Goal: Task Accomplishment & Management: Use online tool/utility

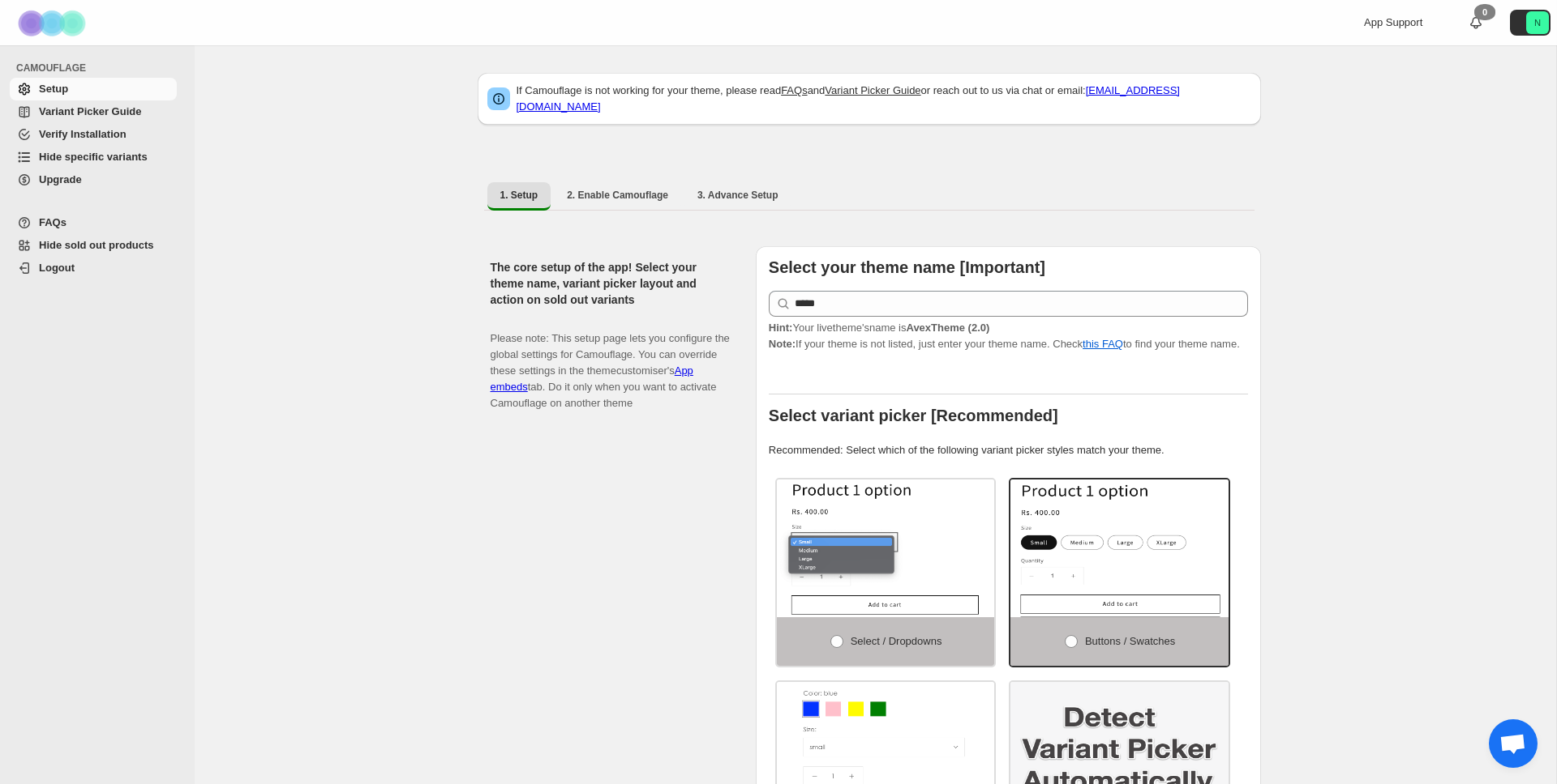
click at [91, 152] on span "Hide specific variants" at bounding box center [92, 156] width 109 height 12
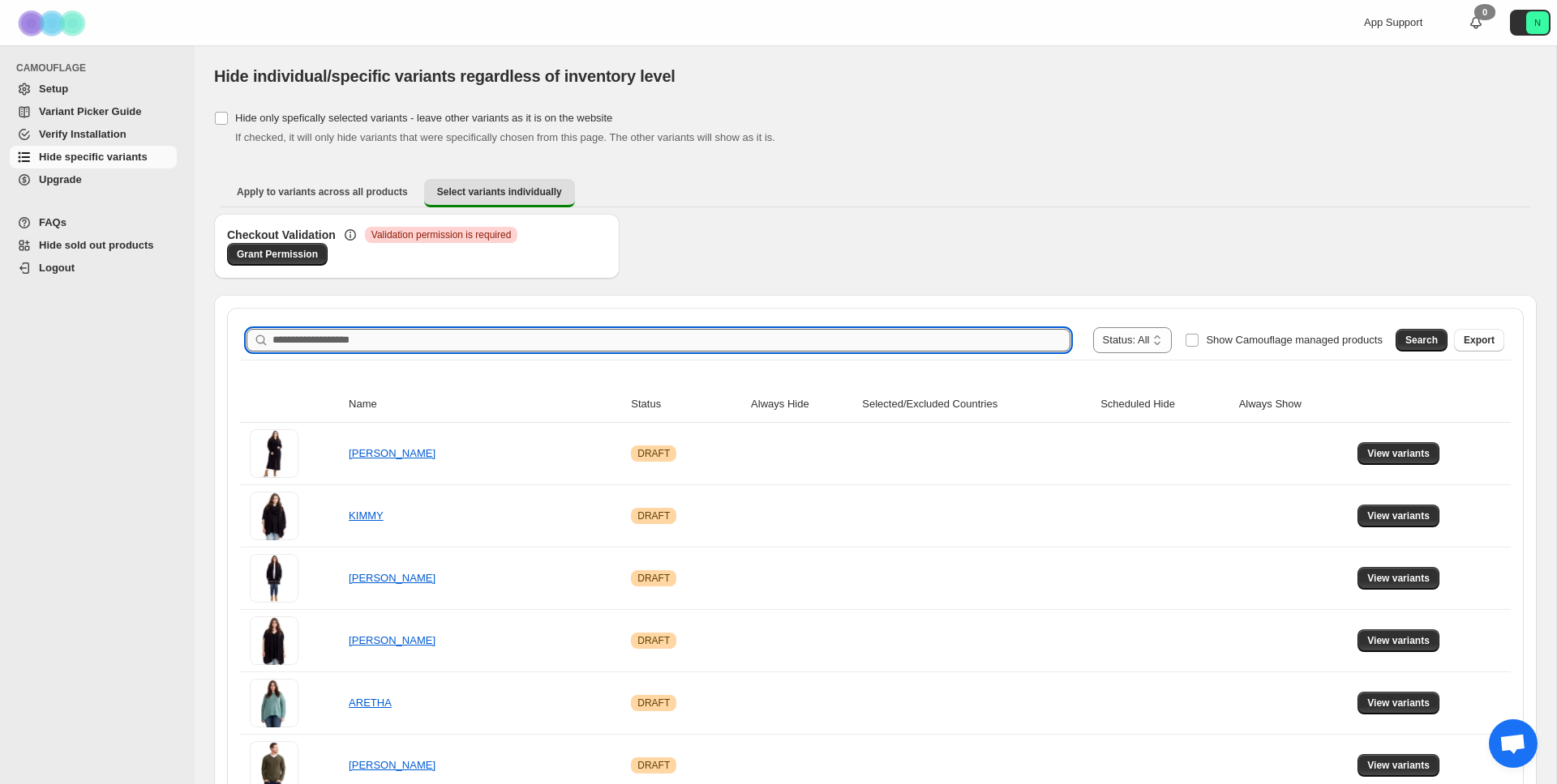
click at [382, 332] on input "Search product name" at bounding box center [671, 340] width 798 height 23
type input "********"
click at [1422, 339] on span "Search" at bounding box center [1421, 339] width 33 height 13
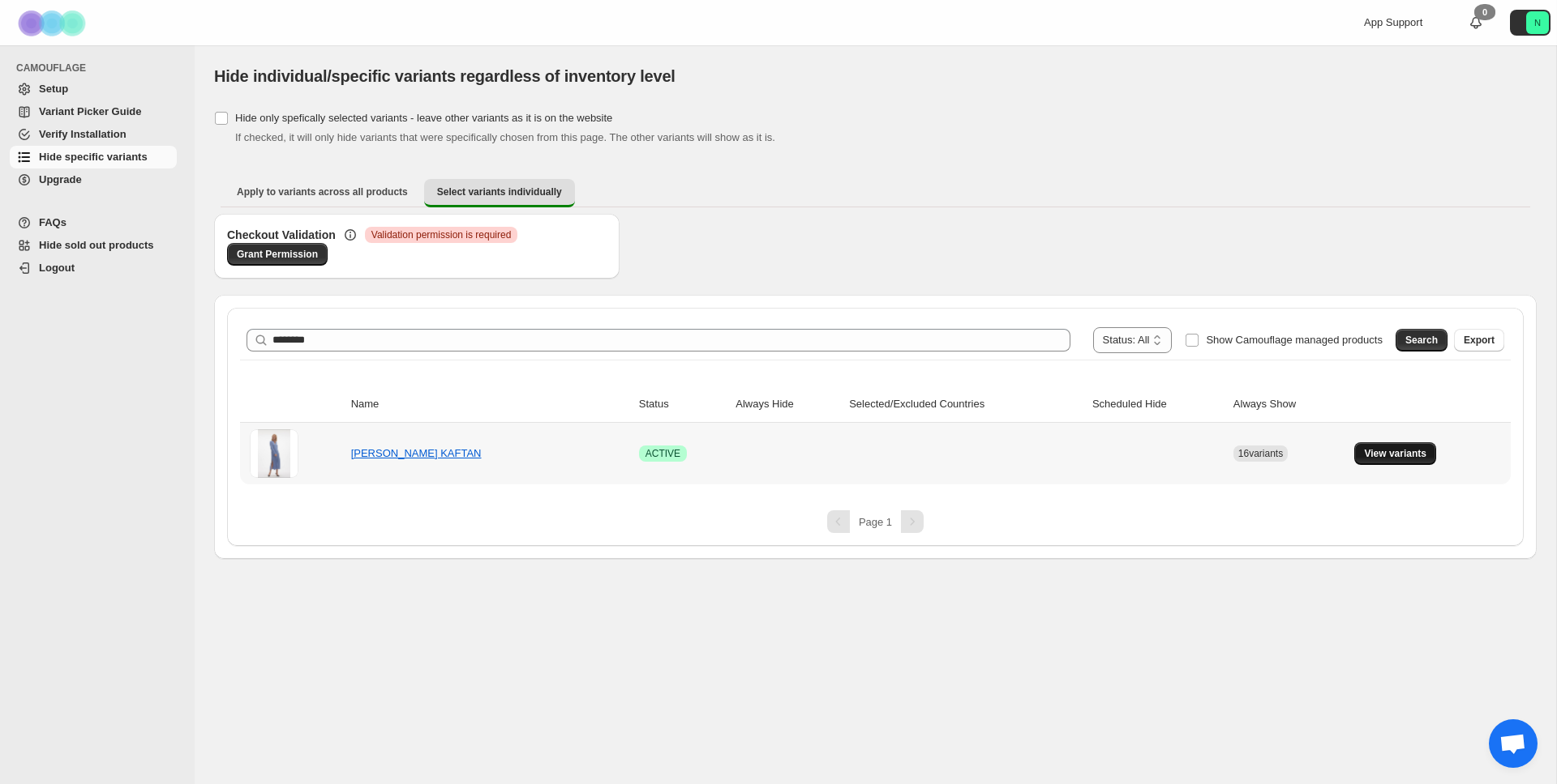
click at [1408, 451] on span "View variants" at bounding box center [1394, 453] width 62 height 13
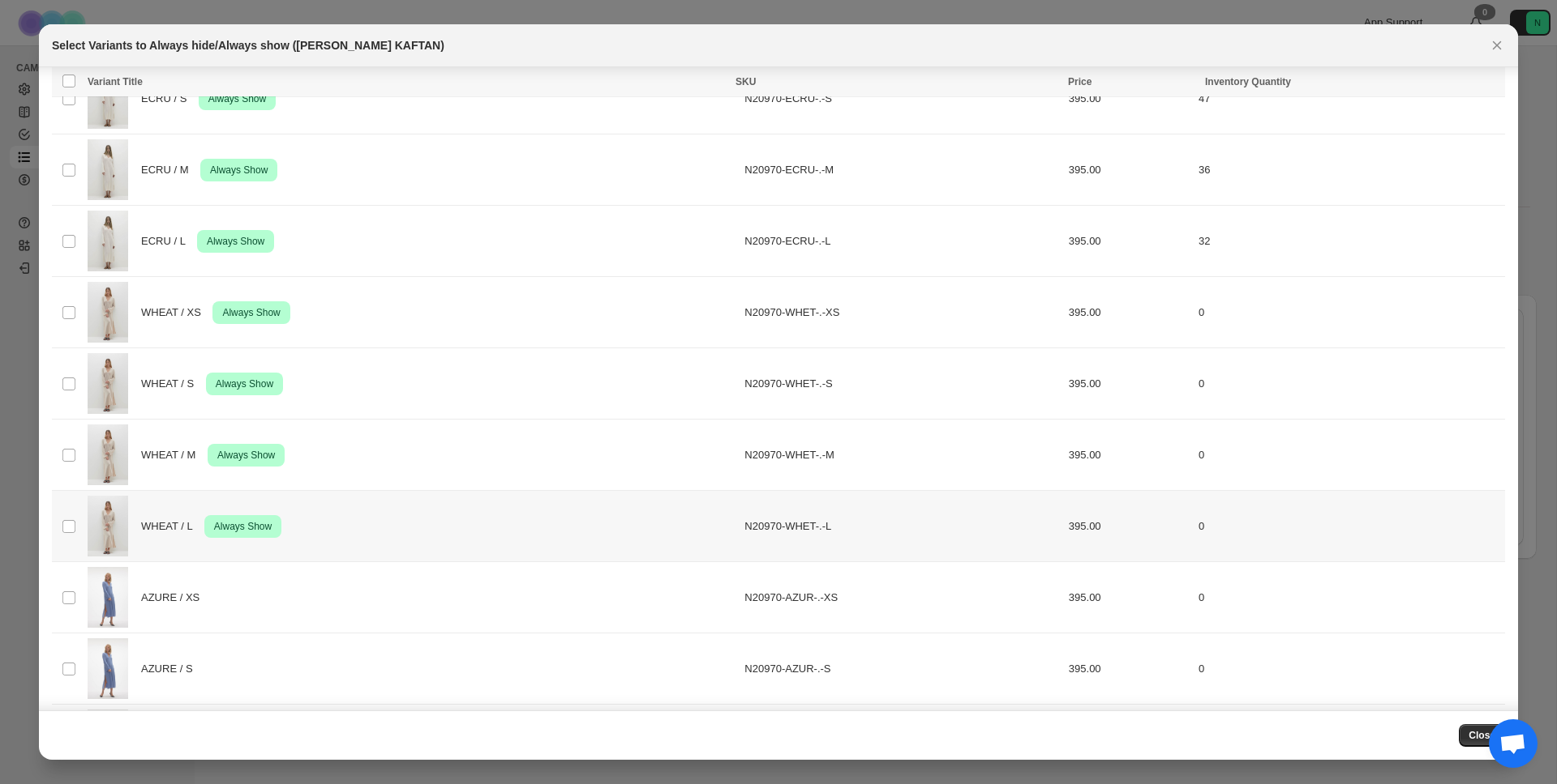
scroll to position [709, 0]
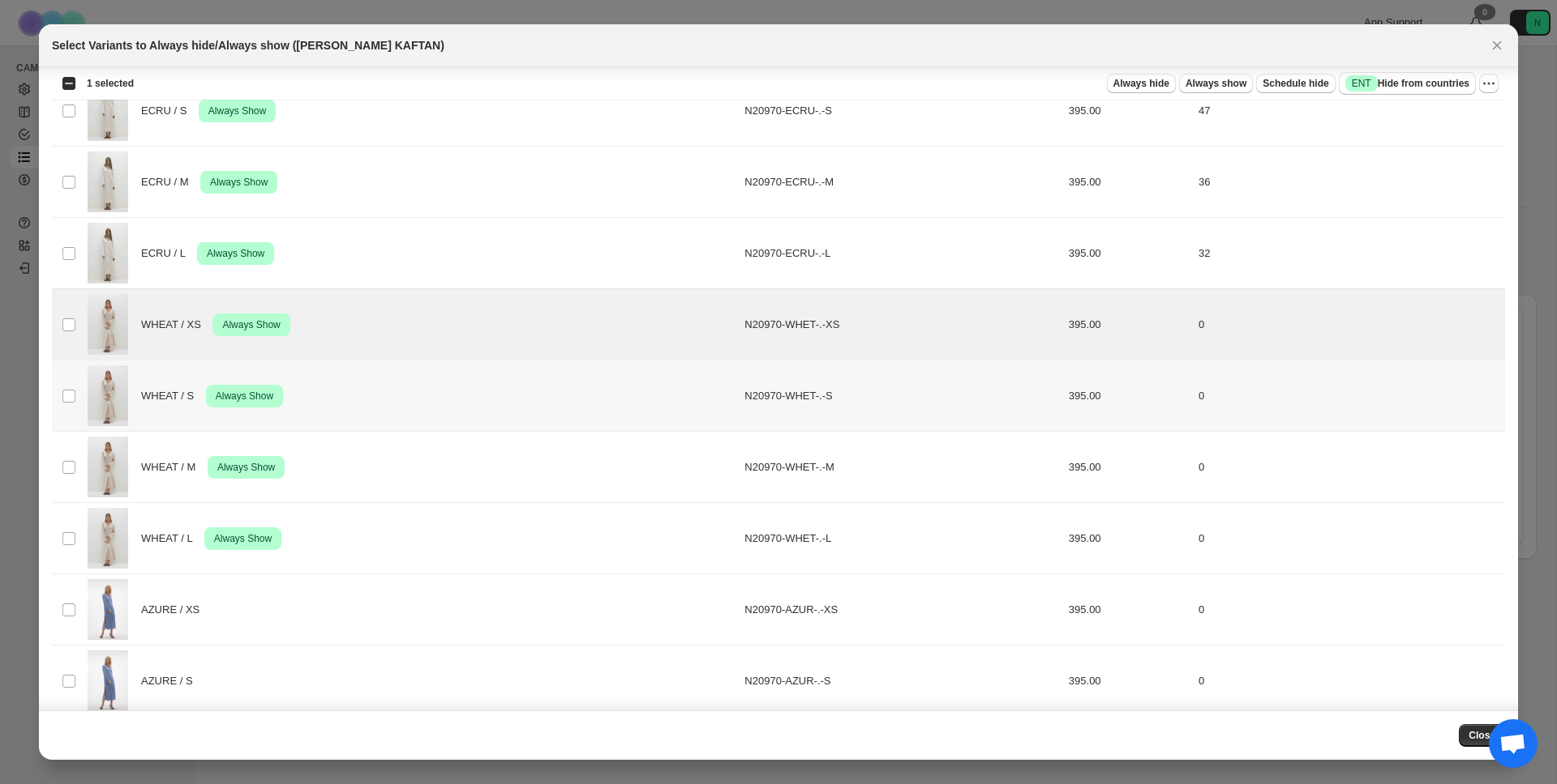
click at [70, 383] on td "Select product variant" at bounding box center [68, 396] width 31 height 71
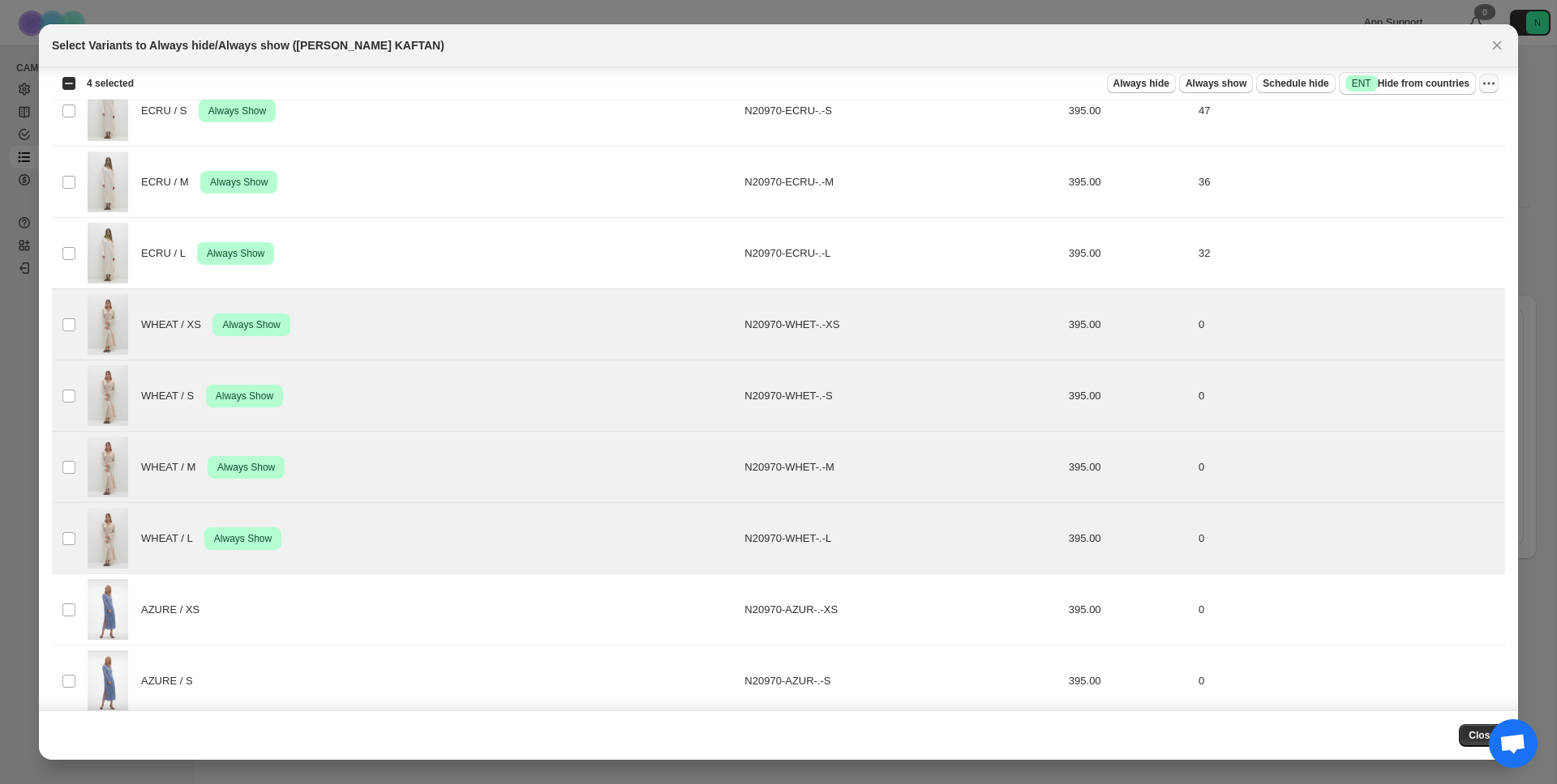
click at [1494, 84] on icon "More actions" at bounding box center [1493, 84] width 3 height 3
click at [1461, 146] on span "Undo always show" at bounding box center [1430, 143] width 117 height 16
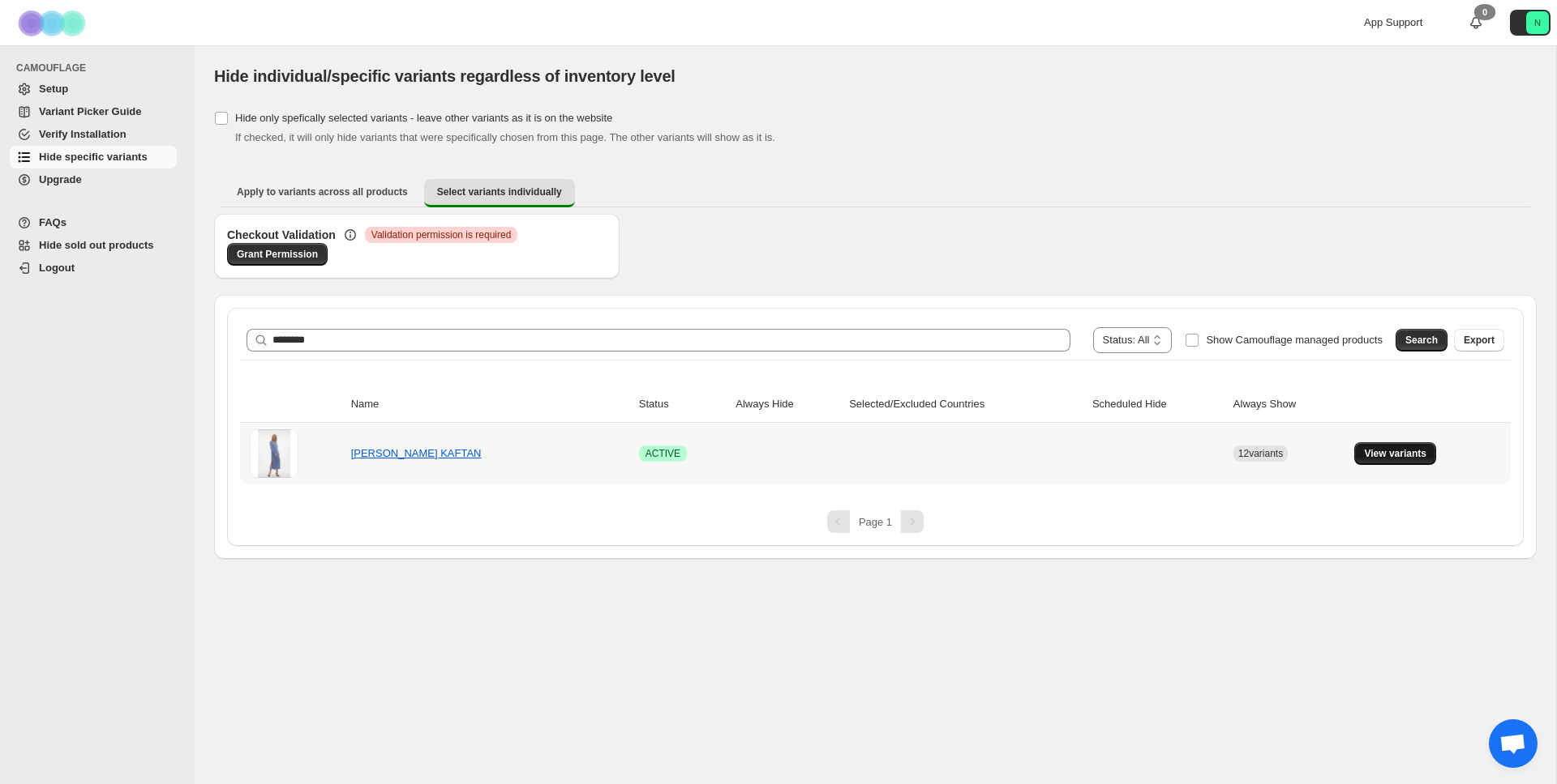
click at [1400, 455] on span "View variants" at bounding box center [1394, 453] width 62 height 13
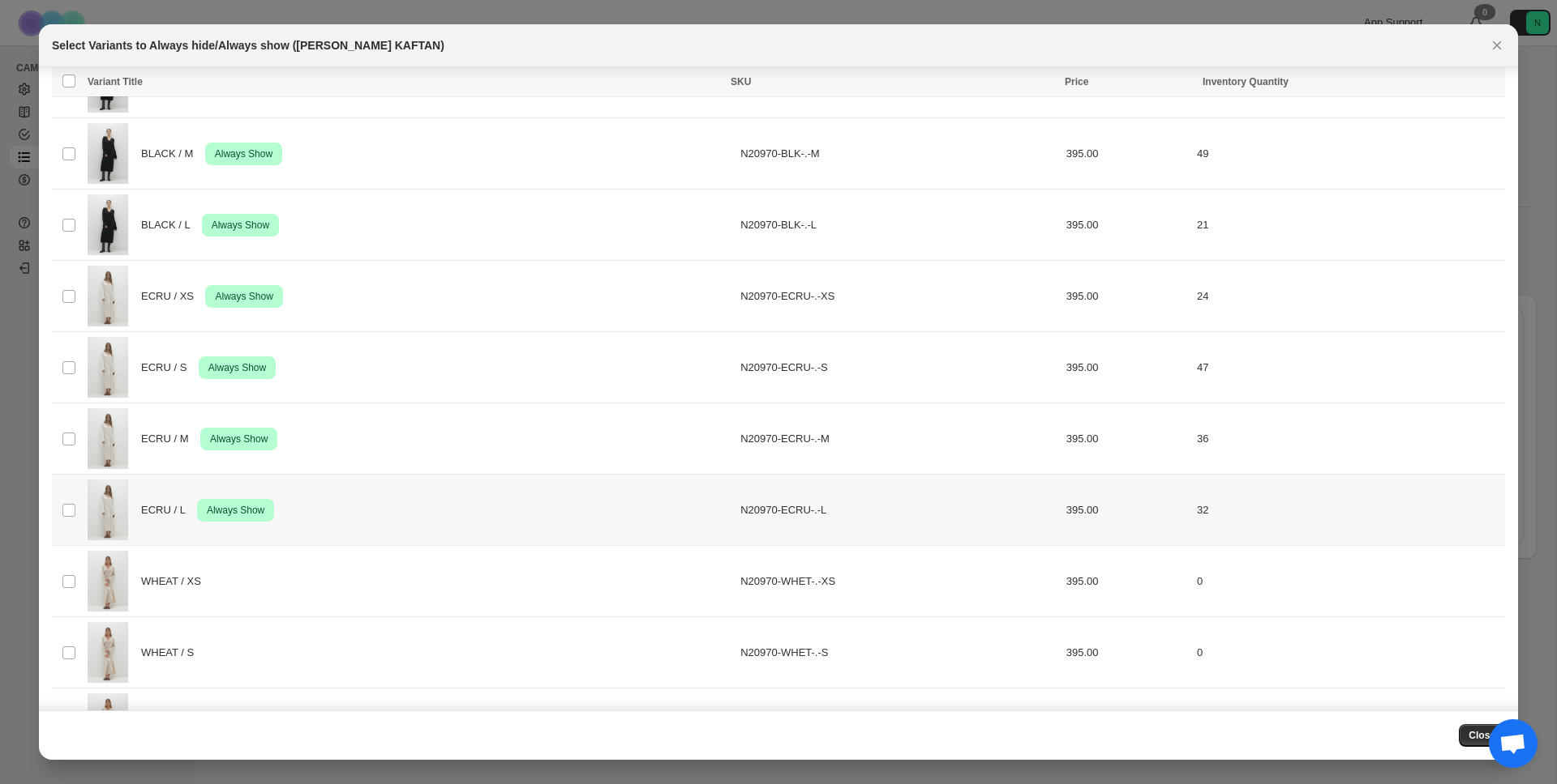
scroll to position [634, 0]
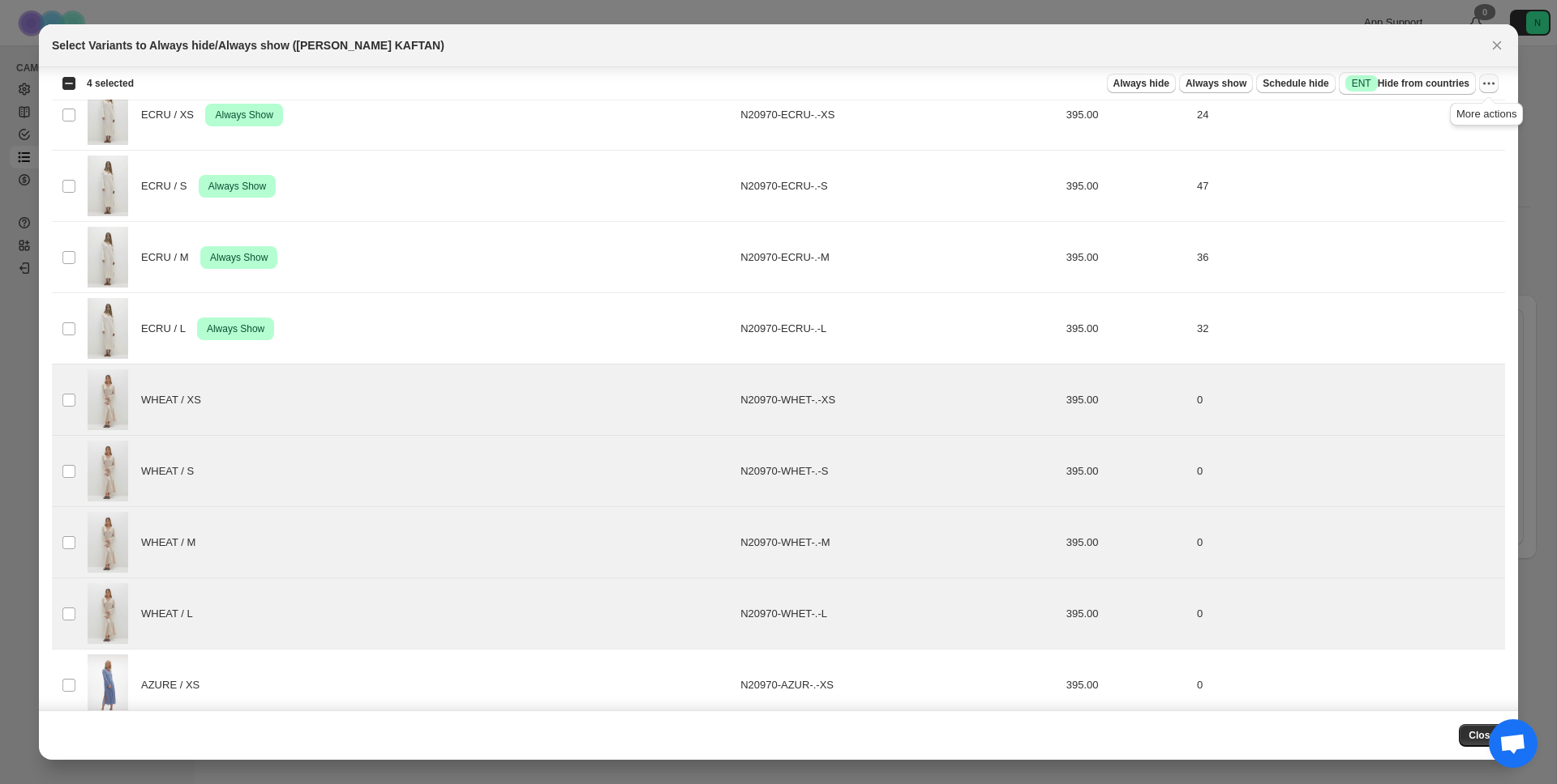
click at [1486, 80] on icon "More actions" at bounding box center [1488, 83] width 16 height 16
click at [1144, 85] on span "Always hide" at bounding box center [1140, 83] width 56 height 13
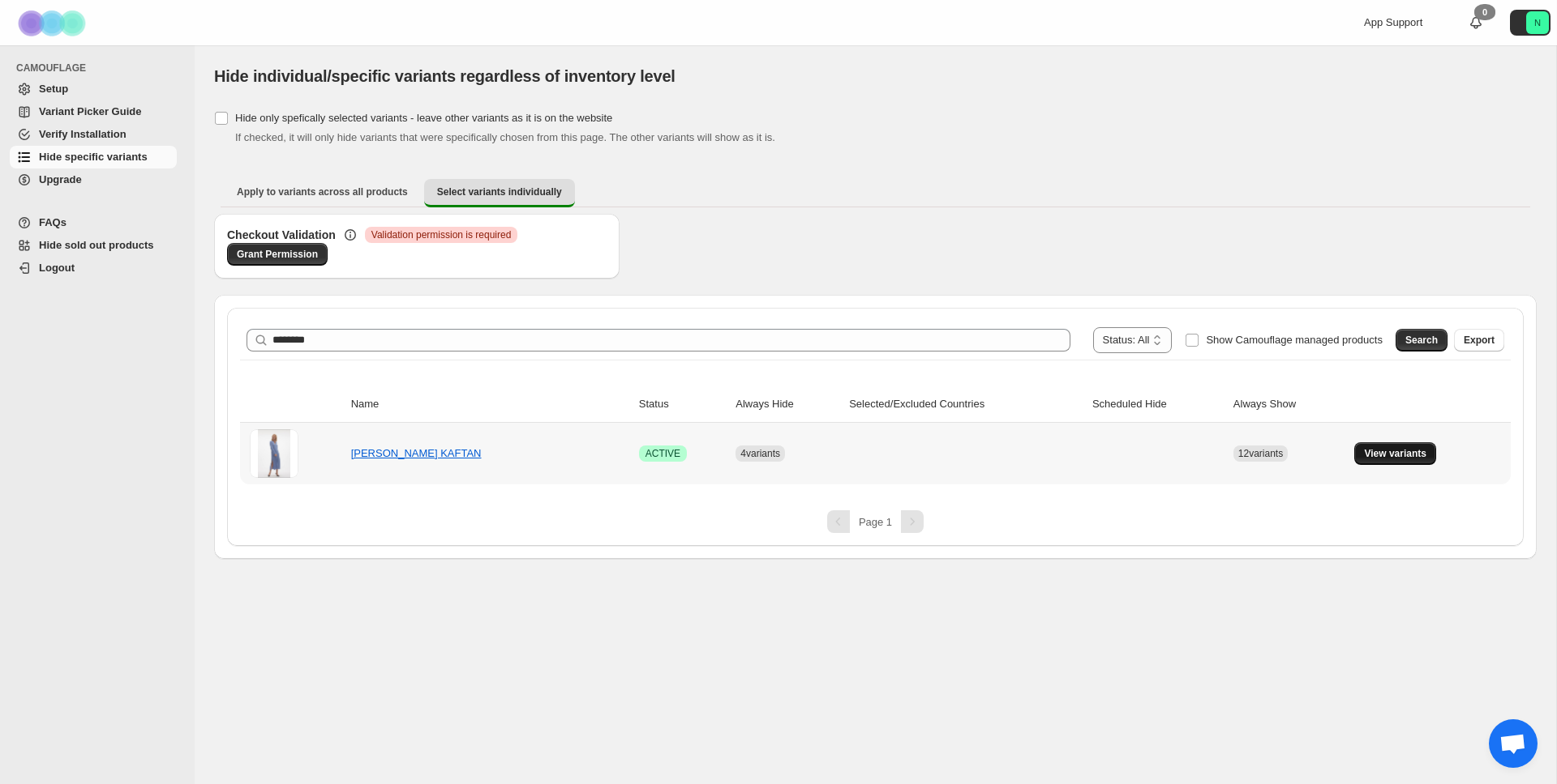
click at [1396, 451] on span "View variants" at bounding box center [1394, 453] width 62 height 13
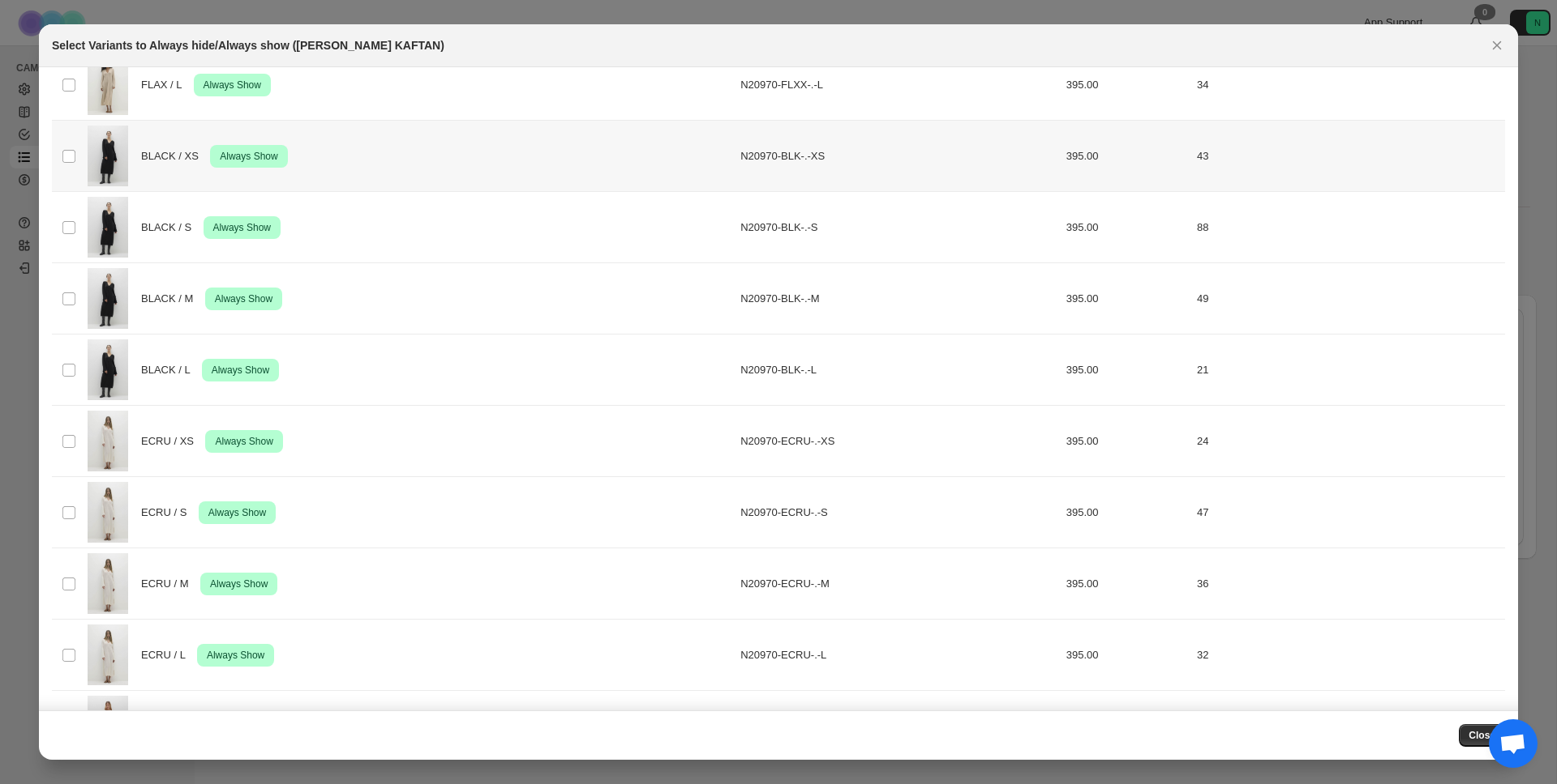
scroll to position [0, 0]
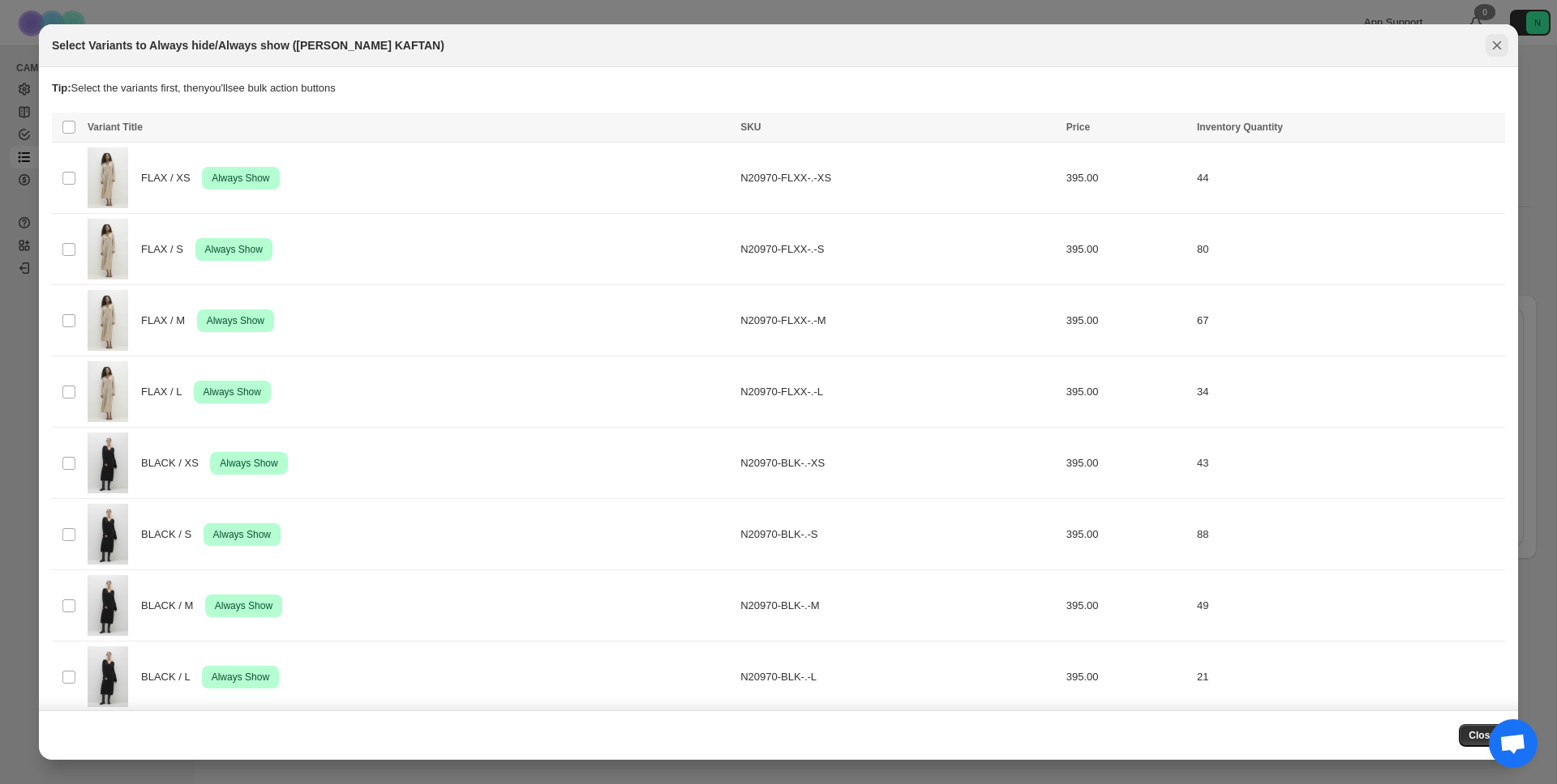
click at [1501, 42] on icon "Close" at bounding box center [1496, 45] width 16 height 16
